Goal: Task Accomplishment & Management: Complete application form

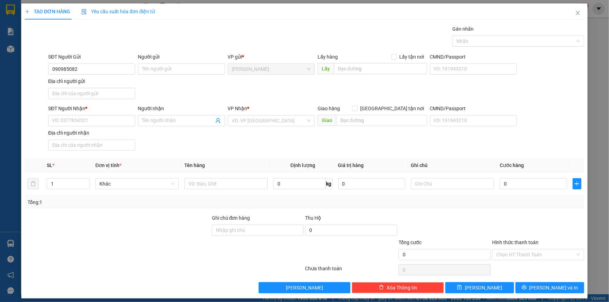
type input "0909850823"
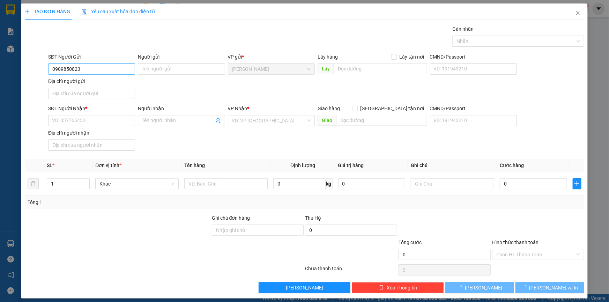
click at [112, 66] on input "0909850823" at bounding box center [91, 69] width 87 height 11
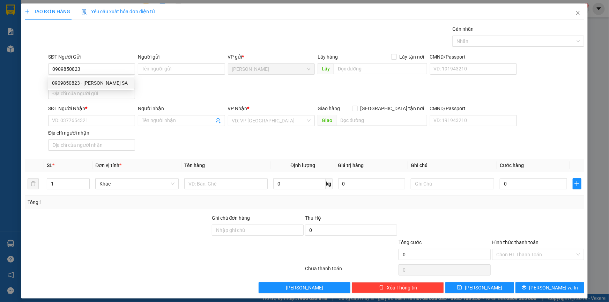
drag, startPoint x: 90, startPoint y: 86, endPoint x: 96, endPoint y: 90, distance: 6.8
click at [90, 86] on div "0909850823 - [PERSON_NAME] SA" at bounding box center [91, 83] width 78 height 8
type input "[PERSON_NAME] SA"
type input "0909850823"
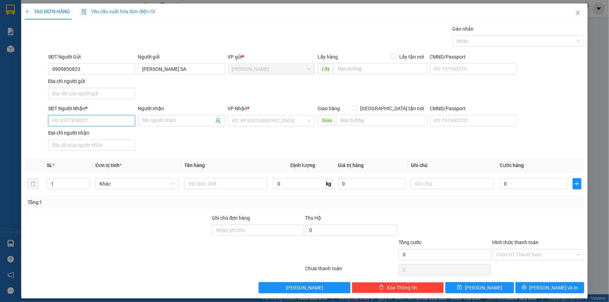
click at [103, 116] on input "SĐT Người Nhận *" at bounding box center [91, 120] width 87 height 11
click at [107, 157] on div "0972805820 - [PERSON_NAME]" at bounding box center [91, 157] width 78 height 8
type input "0972805820"
type input "[PERSON_NAME]"
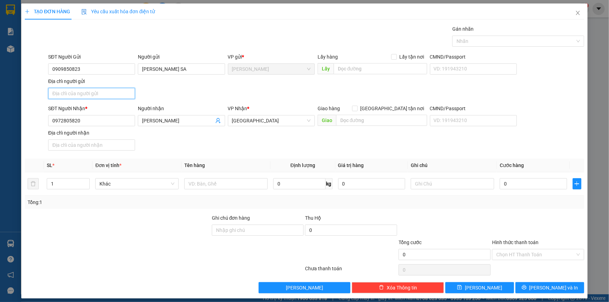
click at [99, 98] on input "Địa chỉ người gửi" at bounding box center [91, 93] width 87 height 11
type input "C"
type input "[GEOGRAPHIC_DATA] , [GEOGRAPHIC_DATA] , [GEOGRAPHIC_DATA]"
click at [203, 187] on input "text" at bounding box center [225, 183] width 83 height 11
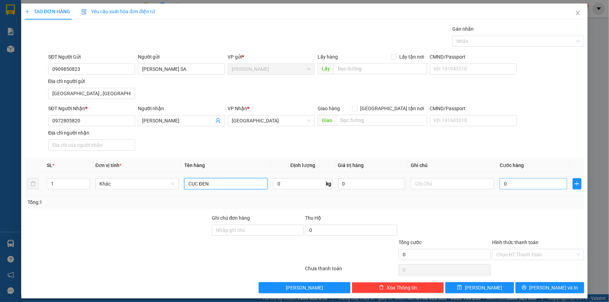
type input "CỤC ĐEN"
click at [515, 186] on input "0" at bounding box center [533, 183] width 67 height 11
type input "3"
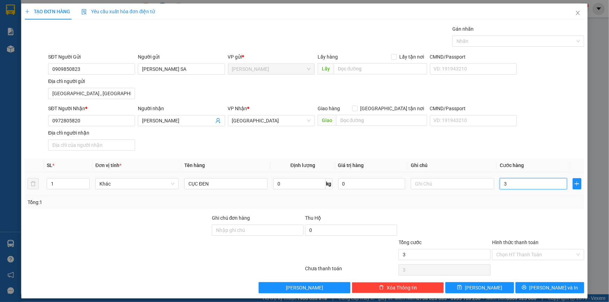
type input "30"
type input "30.000"
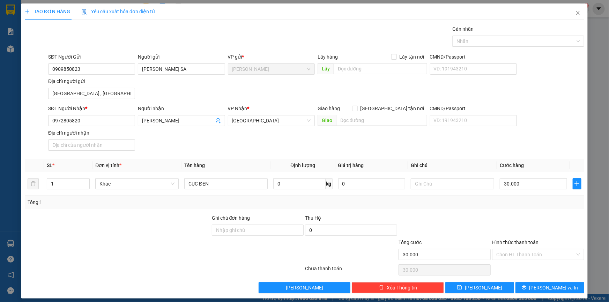
click at [526, 228] on div at bounding box center [538, 226] width 94 height 24
click at [528, 251] on input "Hình thức thanh toán" at bounding box center [535, 254] width 79 height 10
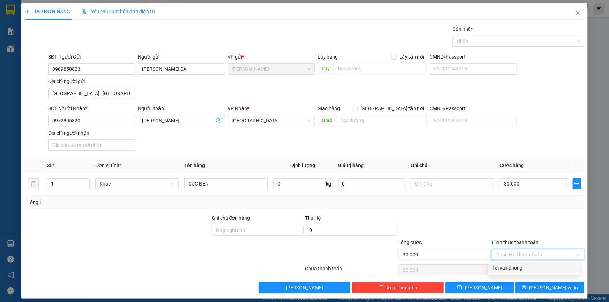
click at [516, 261] on div "Transit Pickup Surcharge Ids Transit Deliver Surcharge Ids Transit Deliver Surc…" at bounding box center [304, 159] width 559 height 268
click at [523, 255] on input "Hình thức thanh toán" at bounding box center [535, 254] width 79 height 10
click at [520, 268] on div "Tại văn phòng" at bounding box center [533, 268] width 83 height 8
type input "0"
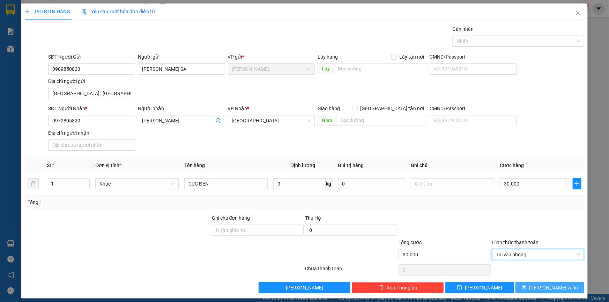
click at [528, 285] on button "[PERSON_NAME] và In" at bounding box center [549, 287] width 69 height 11
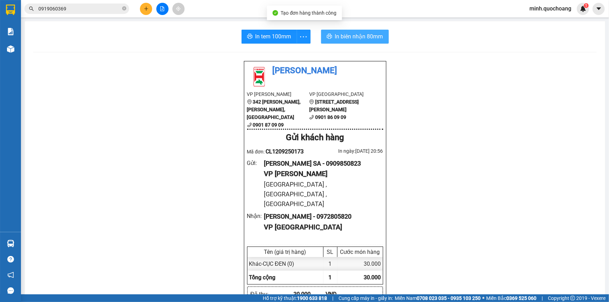
click at [357, 41] on span "In biên nhận 80mm" at bounding box center [359, 36] width 48 height 9
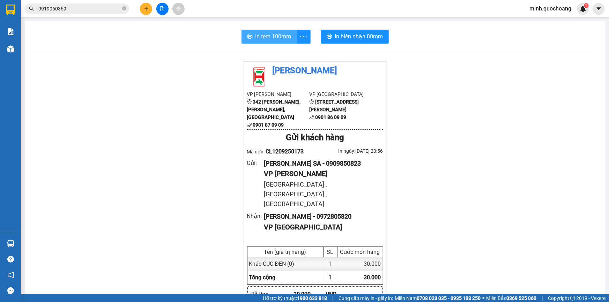
click at [269, 36] on span "In tem 100mm" at bounding box center [273, 36] width 36 height 9
click at [366, 40] on span "In biên nhận 80mm" at bounding box center [359, 36] width 48 height 9
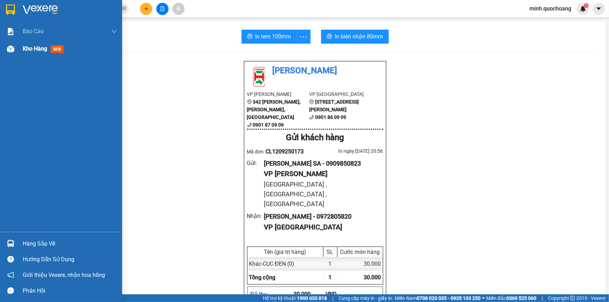
click at [19, 52] on div "Kho hàng mới" at bounding box center [61, 48] width 122 height 17
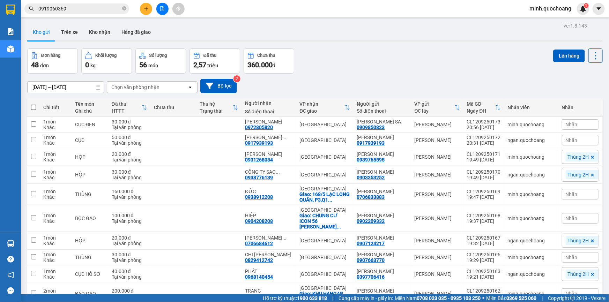
click at [146, 8] on icon "plus" at bounding box center [146, 8] width 4 height 0
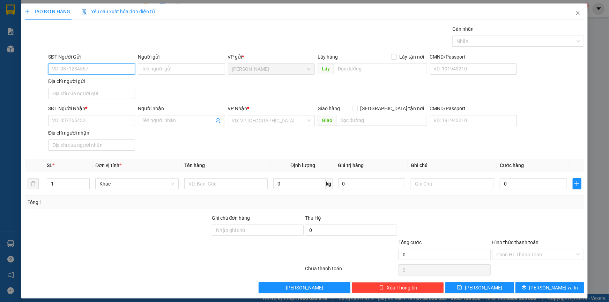
click at [75, 66] on input "SĐT Người Gửi" at bounding box center [91, 69] width 87 height 11
type input "0902302102"
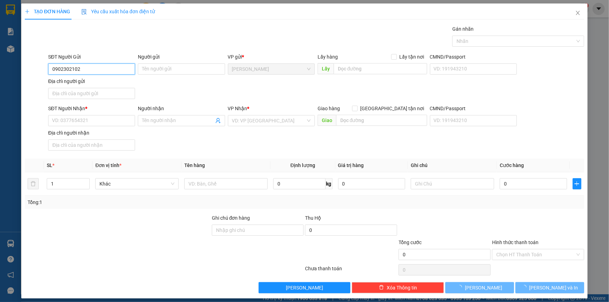
click at [102, 69] on input "0902302102" at bounding box center [91, 69] width 87 height 11
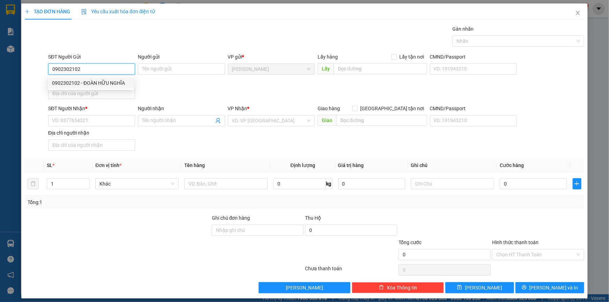
click at [115, 81] on div "0902302102 - ĐOÀN HỮU NGHĨA" at bounding box center [91, 83] width 78 height 8
type input "ĐOÀN HỮU NGHĨA"
type input "0902302102"
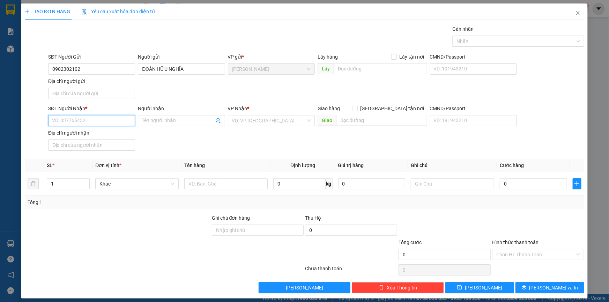
click at [96, 119] on input "SĐT Người Nhận *" at bounding box center [91, 120] width 87 height 11
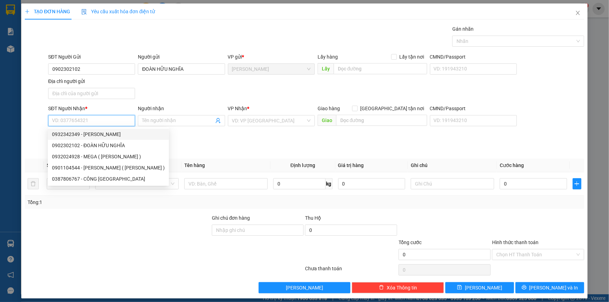
click at [105, 135] on div "0932342349 - [PERSON_NAME]" at bounding box center [108, 135] width 113 height 8
type input "0932342349"
type input "[PERSON_NAME]"
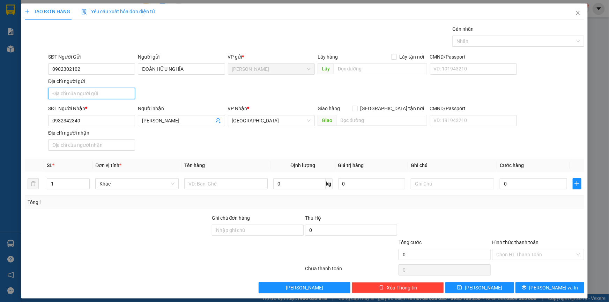
click at [96, 98] on input "Địa chỉ người gửi" at bounding box center [91, 93] width 87 height 11
type input "731 QL30 , [GEOGRAPHIC_DATA] , [GEOGRAPHIC_DATA]"
click at [204, 185] on input "text" at bounding box center [225, 183] width 83 height 11
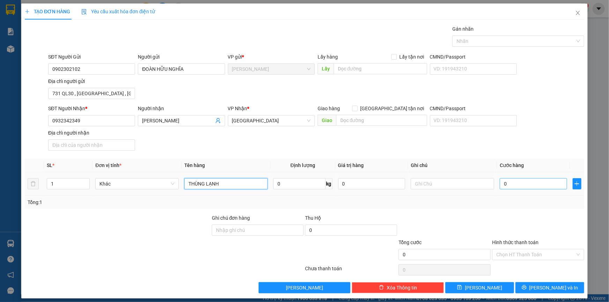
type input "THÙNG LẠNH"
click at [518, 187] on input "0" at bounding box center [533, 183] width 67 height 11
type input "3"
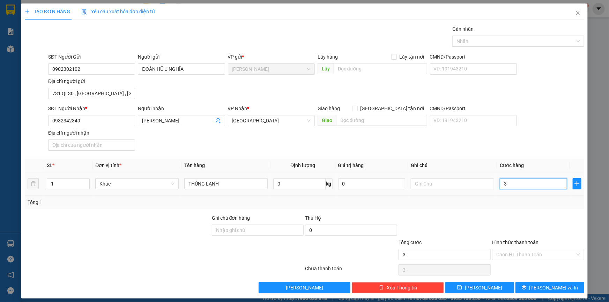
type input "30"
type input "30.000"
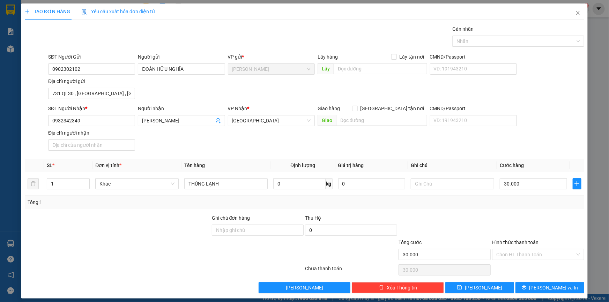
click at [518, 248] on div "Hình thức thanh toán" at bounding box center [538, 244] width 92 height 10
click at [520, 254] on input "Hình thức thanh toán" at bounding box center [535, 254] width 79 height 10
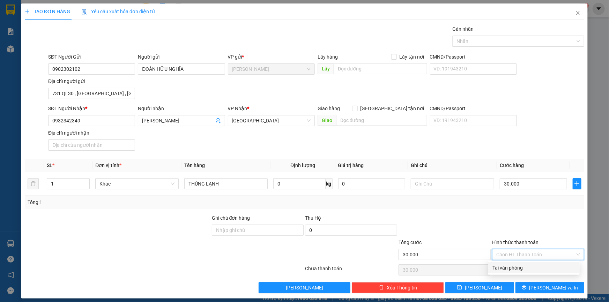
click at [521, 269] on div "Tại văn phòng" at bounding box center [533, 268] width 83 height 8
type input "0"
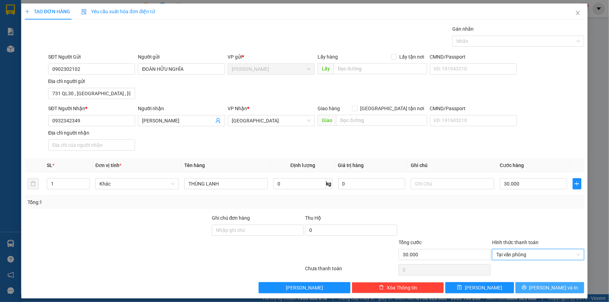
click at [545, 286] on span "[PERSON_NAME] và In" at bounding box center [553, 288] width 49 height 8
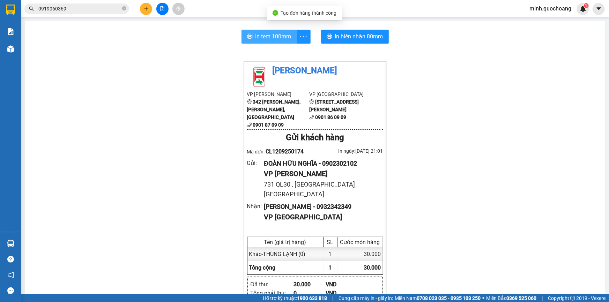
click at [277, 38] on span "In tem 100mm" at bounding box center [273, 36] width 36 height 9
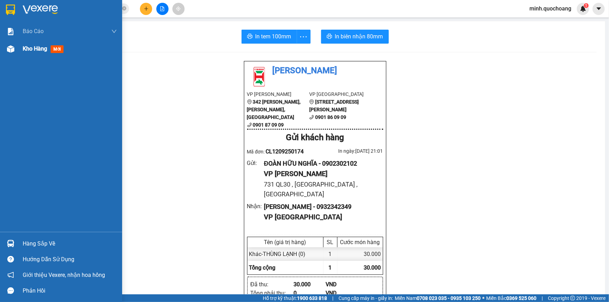
click at [10, 52] on img at bounding box center [10, 48] width 7 height 7
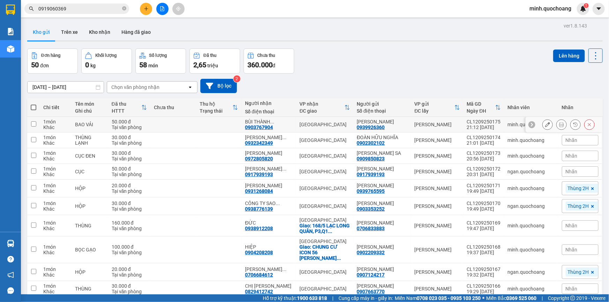
drag, startPoint x: 366, startPoint y: 121, endPoint x: 387, endPoint y: 128, distance: 21.4
click at [387, 125] on div "[PERSON_NAME]" at bounding box center [382, 122] width 51 height 6
checkbox input "true"
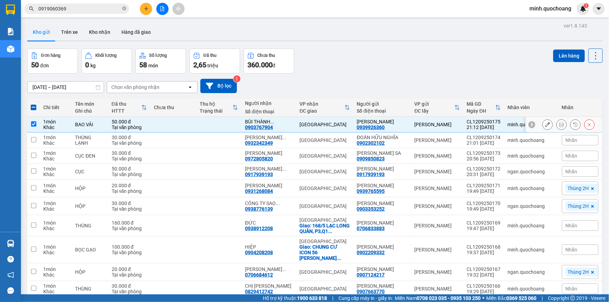
copy div "[PERSON_NAME]"
click at [97, 10] on input "0919060369" at bounding box center [79, 9] width 82 height 8
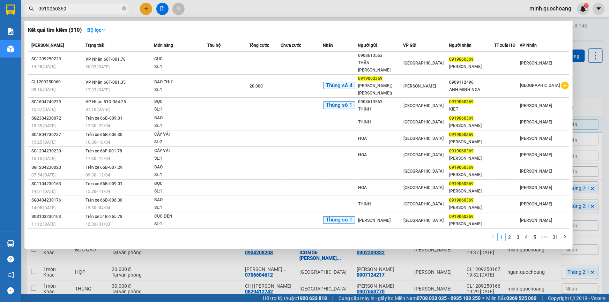
click at [97, 10] on input "0919060369" at bounding box center [79, 9] width 82 height 8
paste input "[PERSON_NAME]"
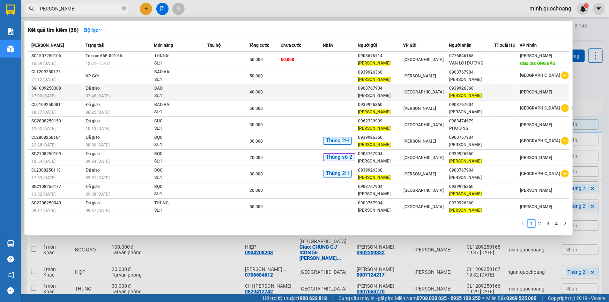
type input "[PERSON_NAME]"
click at [259, 95] on span "40.000" at bounding box center [255, 92] width 13 height 5
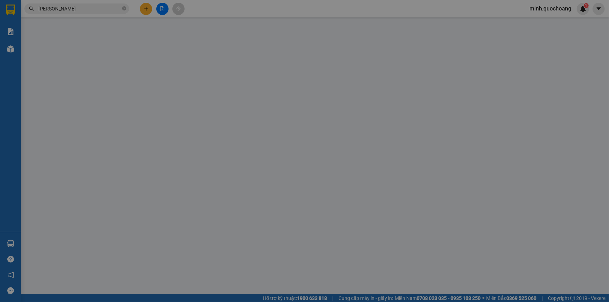
type input "0903767904"
type input "[PERSON_NAME]"
type input "302 [PERSON_NAME] P HÒA THẠNH [GEOGRAPHIC_DATA]"
type input "0939926360"
type input "[PERSON_NAME]"
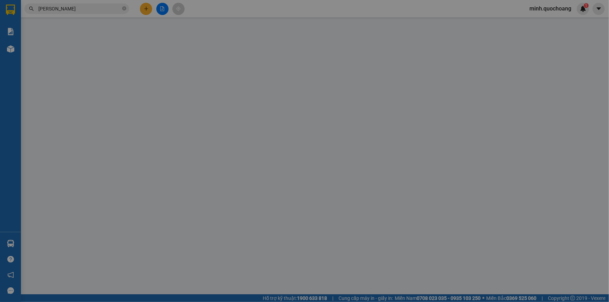
type input "40.000"
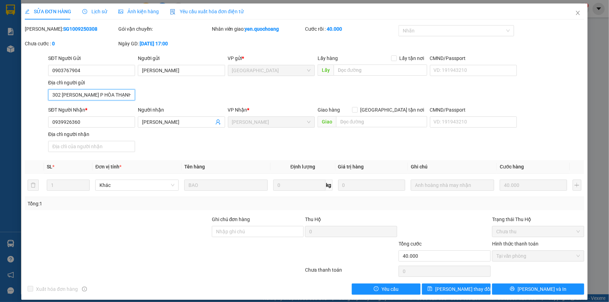
click at [120, 96] on input "302 [PERSON_NAME] P HÒA THẠNH [GEOGRAPHIC_DATA]" at bounding box center [91, 94] width 87 height 11
click at [575, 12] on icon "close" at bounding box center [578, 13] width 6 height 6
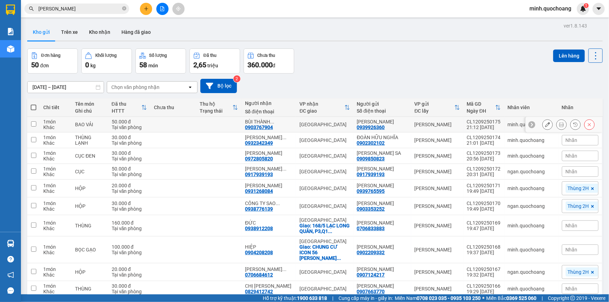
click at [545, 127] on icon at bounding box center [547, 124] width 5 height 5
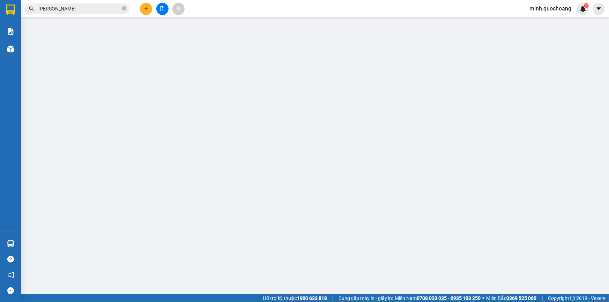
type input "0939926360"
type input "[PERSON_NAME]"
type input "0903767904"
type input "[PERSON_NAME]"
type input "50.000"
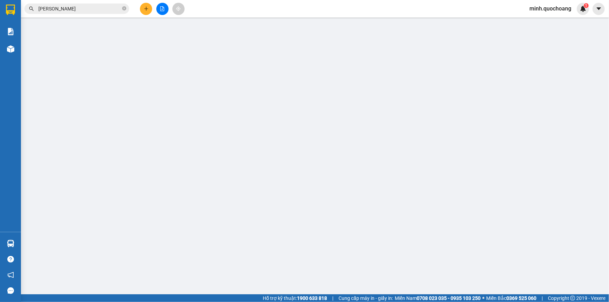
type input "0"
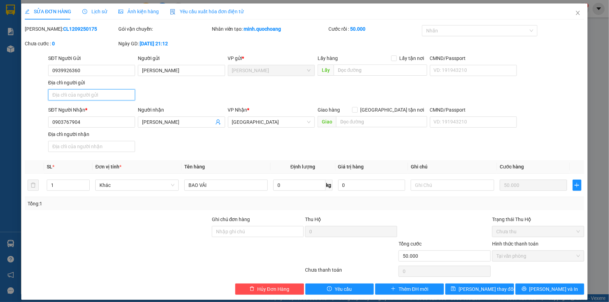
click at [107, 96] on input "Địa chỉ người gửi" at bounding box center [91, 94] width 87 height 11
paste input "302 [PERSON_NAME] P HÒA THẠNH [GEOGRAPHIC_DATA]"
type input "302 [PERSON_NAME] P HÒA THẠNH [GEOGRAPHIC_DATA]"
click at [576, 14] on icon "close" at bounding box center [578, 13] width 4 height 4
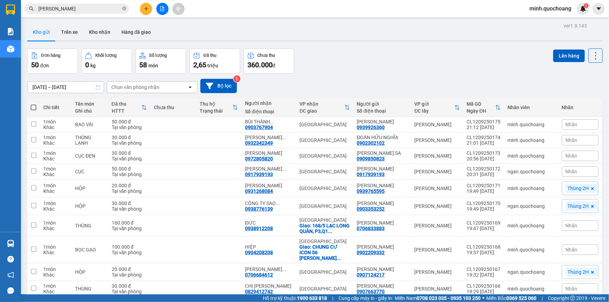
click at [102, 9] on input "[PERSON_NAME]" at bounding box center [79, 9] width 82 height 8
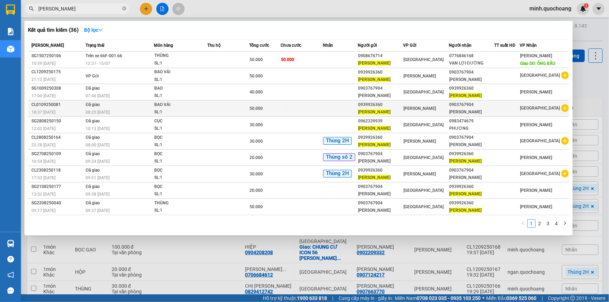
click at [316, 117] on td at bounding box center [302, 108] width 42 height 16
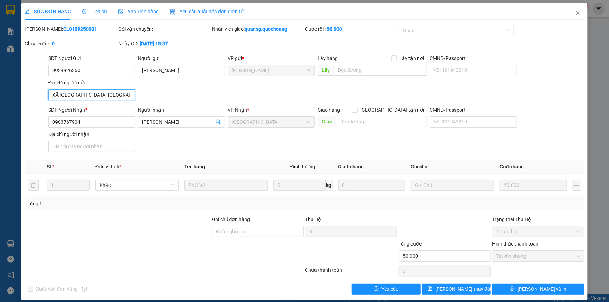
click at [114, 97] on input "XÃ [GEOGRAPHIC_DATA] [GEOGRAPHIC_DATA]" at bounding box center [91, 94] width 87 height 11
click at [575, 10] on icon "close" at bounding box center [578, 13] width 6 height 6
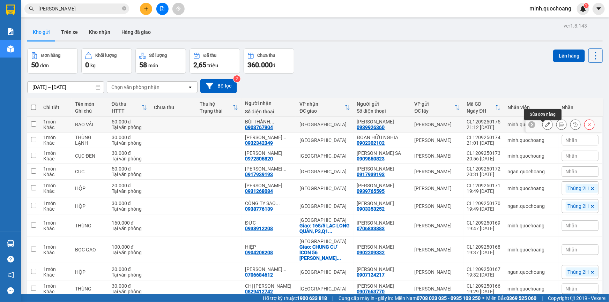
click at [545, 125] on icon at bounding box center [547, 124] width 5 height 5
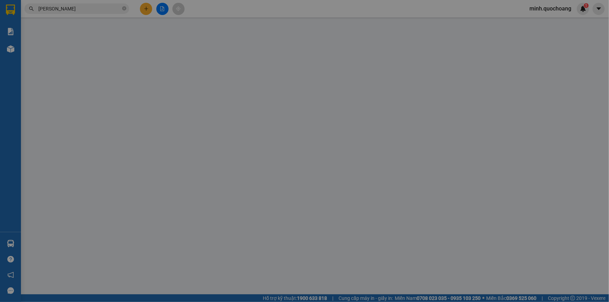
type input "0939926360"
type input "[PERSON_NAME]"
type input "0903767904"
type input "[PERSON_NAME]"
type input "50.000"
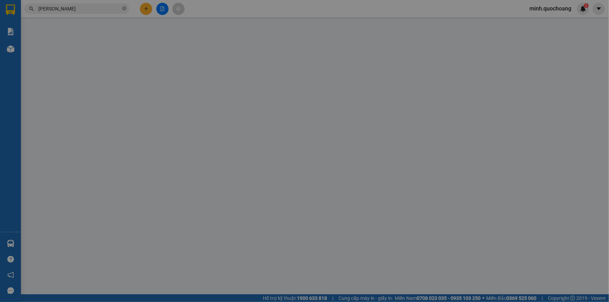
type input "0"
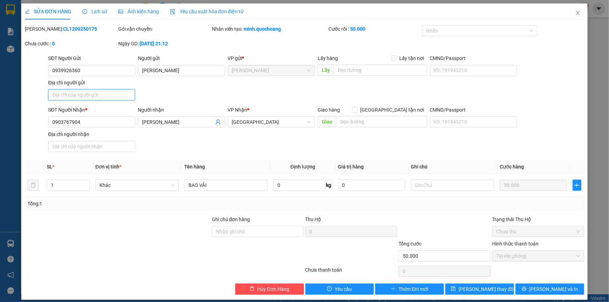
click at [100, 92] on input "Địa chỉ người gửi" at bounding box center [91, 94] width 87 height 11
paste input "XÃ [GEOGRAPHIC_DATA] [GEOGRAPHIC_DATA]"
type input "XÃ [GEOGRAPHIC_DATA] [GEOGRAPHIC_DATA]"
click at [544, 290] on span "[PERSON_NAME] và In" at bounding box center [553, 289] width 49 height 8
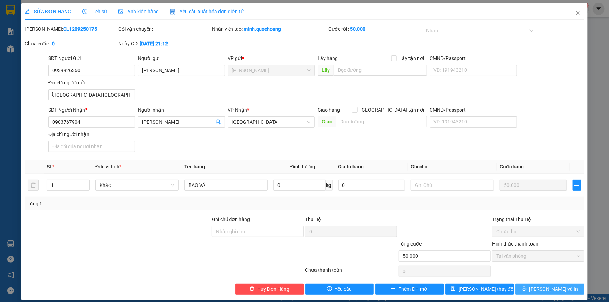
scroll to position [0, 0]
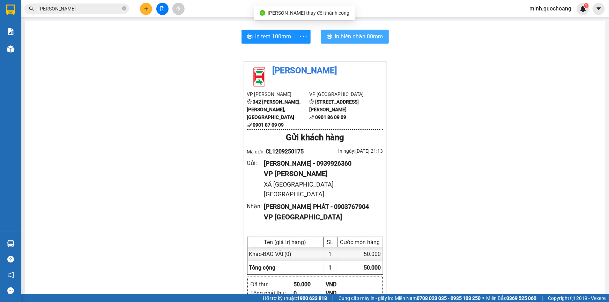
click at [371, 37] on span "In biên nhận 80mm" at bounding box center [359, 36] width 48 height 9
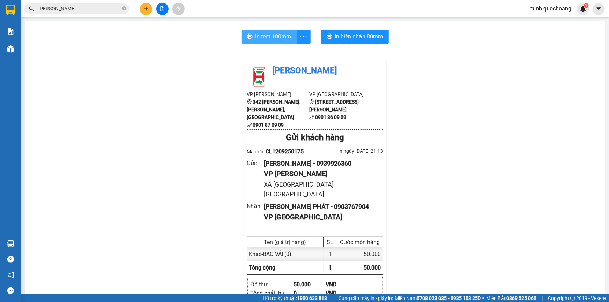
click at [274, 38] on span "In tem 100mm" at bounding box center [273, 36] width 36 height 9
